Goal: Information Seeking & Learning: Learn about a topic

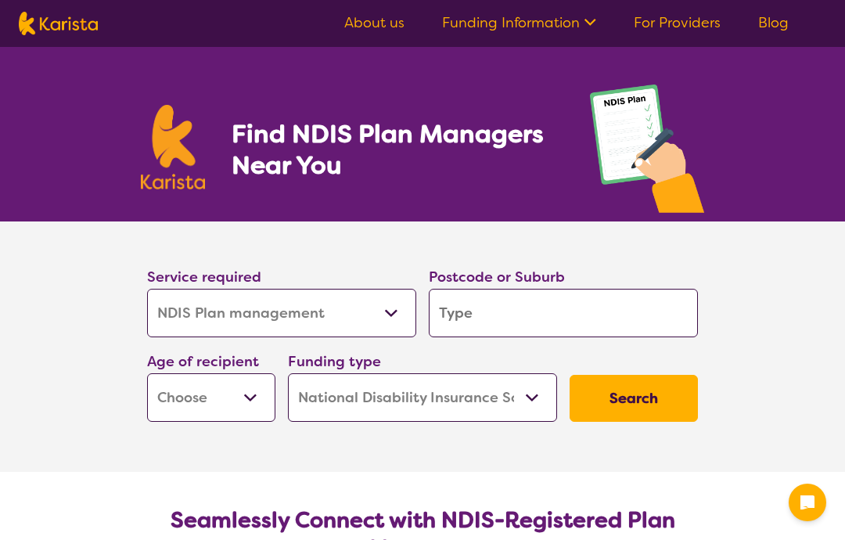
select select "NDIS Plan management"
select select "NDIS"
select select "NDIS Plan management"
select select "NDIS"
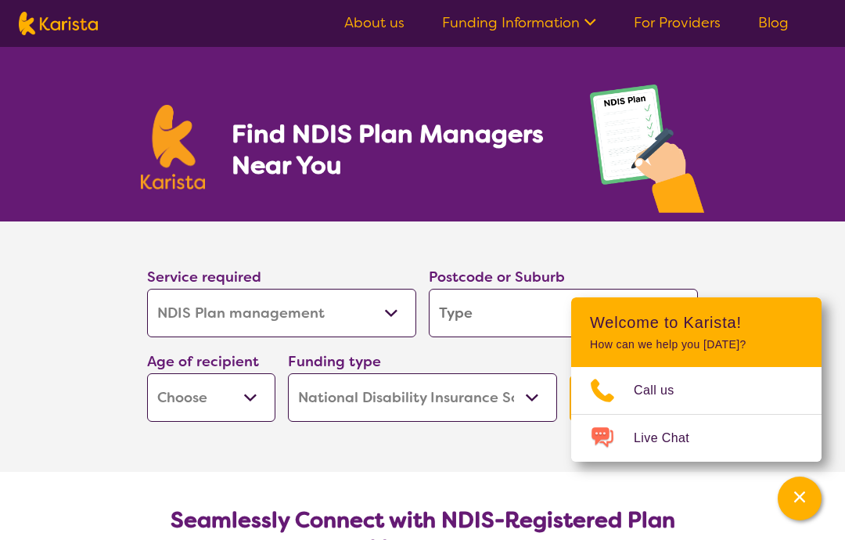
click at [386, 307] on select "Allied Health Assistant Assessment ([MEDICAL_DATA] or [MEDICAL_DATA]) Behaviour…" at bounding box center [281, 313] width 269 height 49
select select "Support worker"
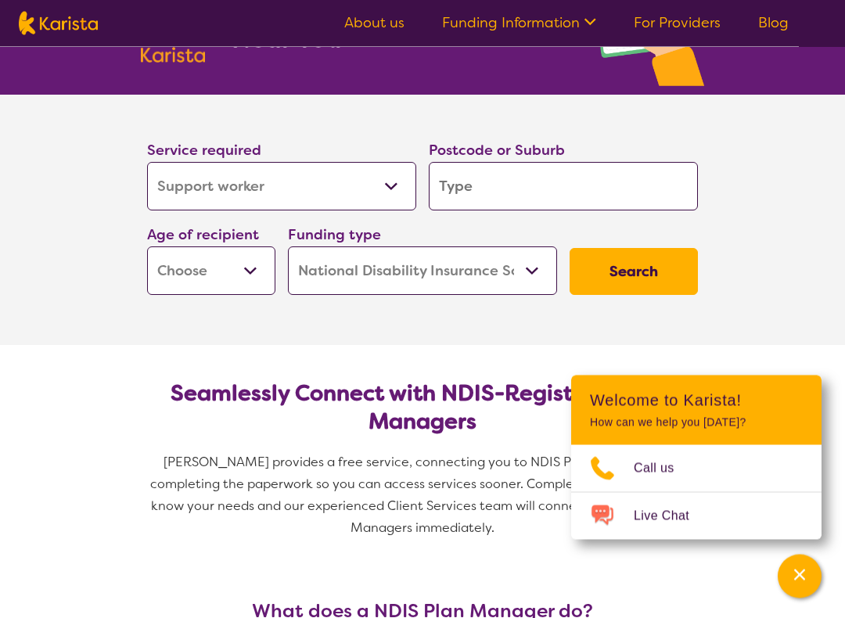
scroll to position [127, 0]
click at [491, 189] on input "search" at bounding box center [563, 186] width 269 height 49
type input "C"
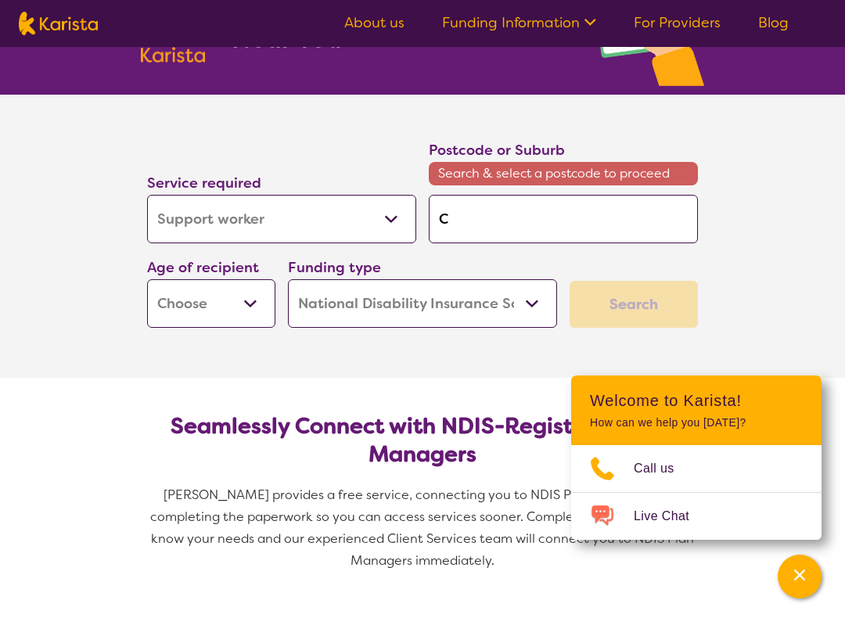
type input "Cr"
type input "Cra"
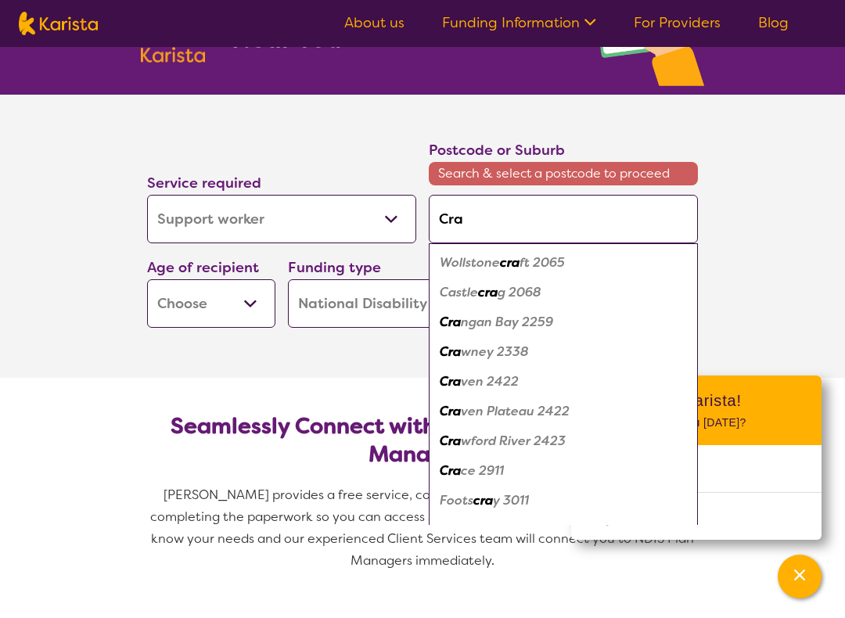
type input "Cran"
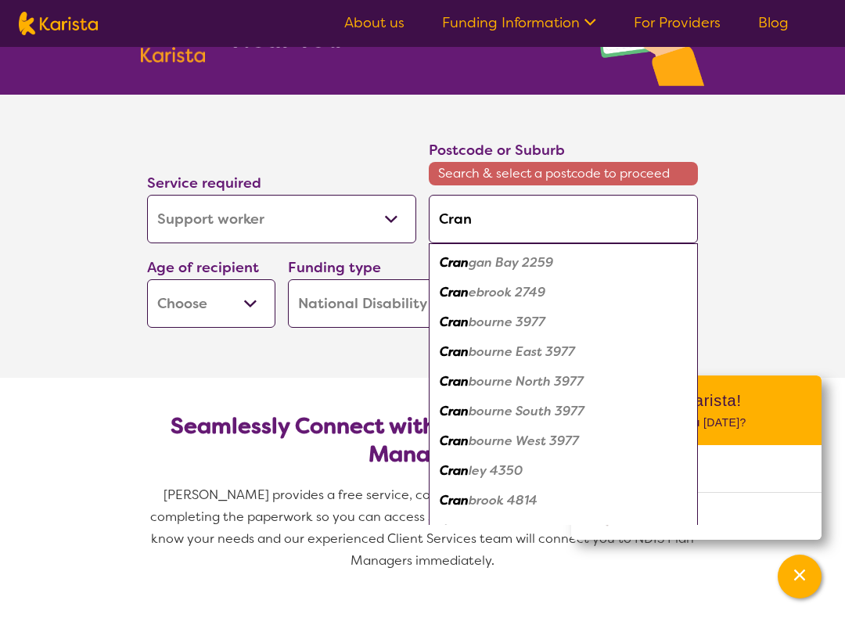
click at [491, 351] on em "bourne East 3977" at bounding box center [522, 352] width 106 height 16
type input "3977"
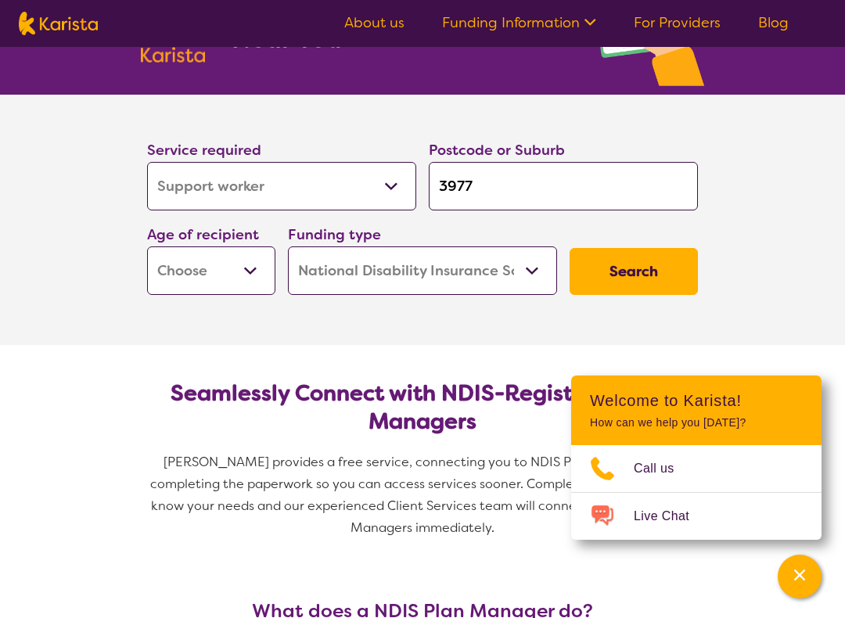
click at [255, 261] on select "Early Childhood - 0 to 9 Child - 10 to 11 Adolescent - 12 to 17 Adult - 18 to 6…" at bounding box center [211, 270] width 128 height 49
select select "AD"
click at [649, 272] on button "Search" at bounding box center [634, 271] width 128 height 47
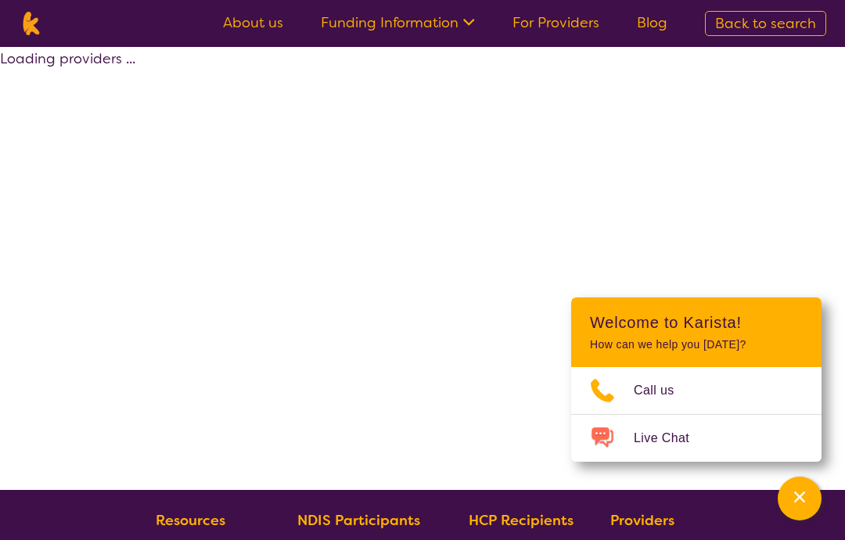
select select "by_score"
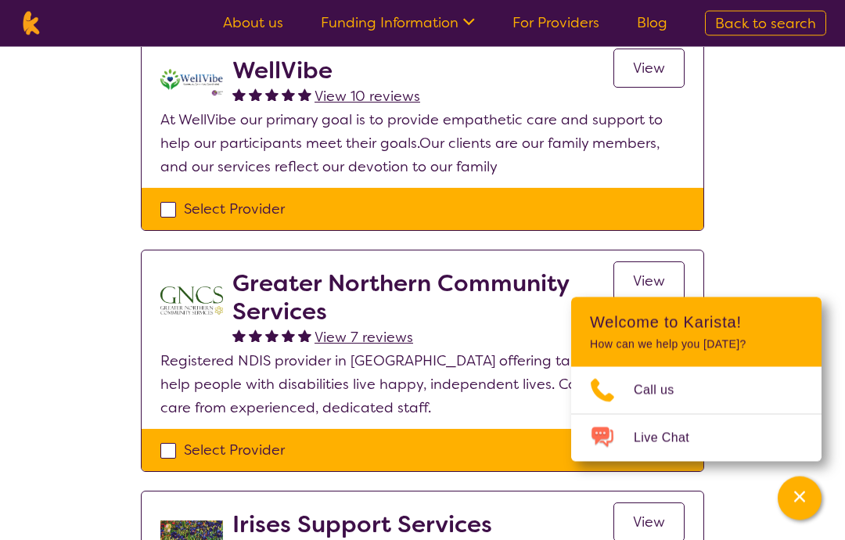
scroll to position [605, 0]
